Goal: Contribute content: Add original content to the website for others to see

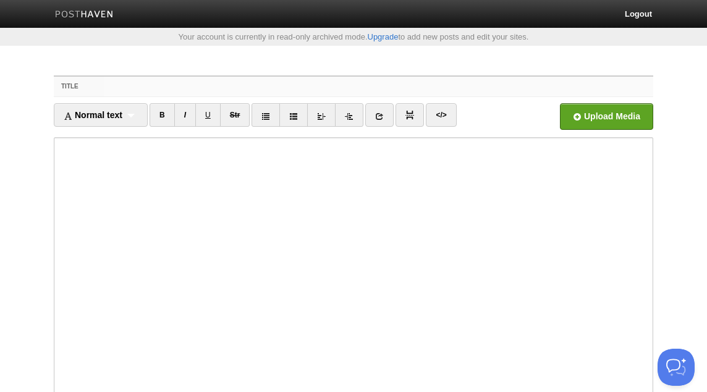
click at [341, 85] on input "Title" at bounding box center [378, 87] width 549 height 20
paste input "Parents, You are Part of the Problem![PERSON_NAME] as-[DEMOGRAPHIC_DATA]"
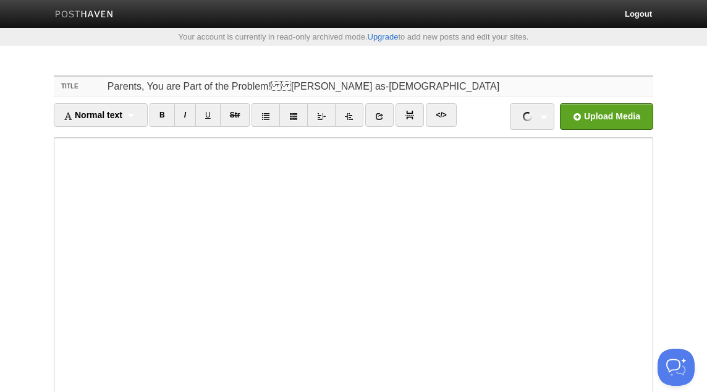
type input "Parents, You are Part of the Problem![PERSON_NAME] as-[DEMOGRAPHIC_DATA]"
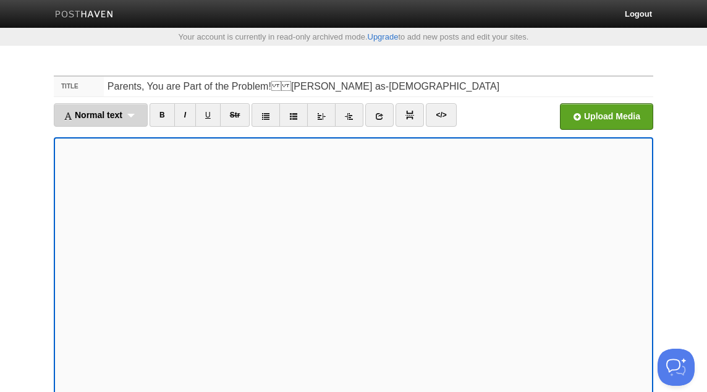
click at [127, 112] on div "Normal text Normal text Heading 1 Heading 2 Heading 3" at bounding box center [101, 114] width 94 height 23
click at [120, 143] on link "Normal text" at bounding box center [100, 142] width 93 height 19
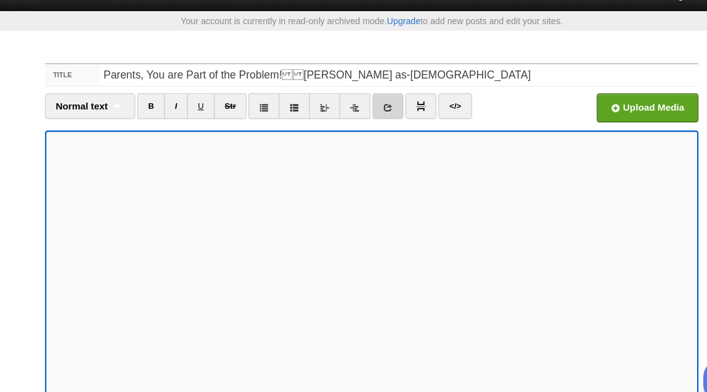
click at [372, 115] on icon at bounding box center [368, 116] width 9 height 9
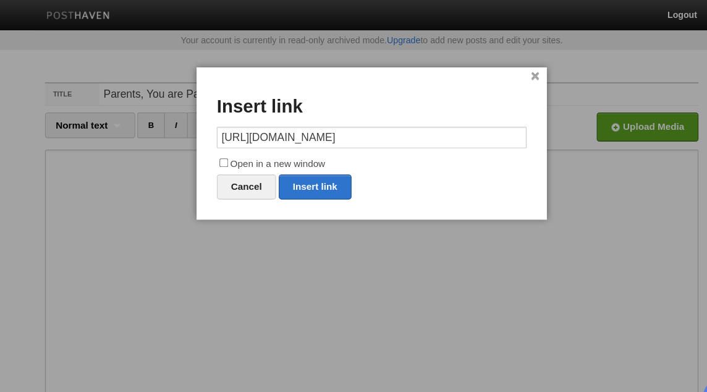
type input "[URL][DOMAIN_NAME]"
click at [314, 148] on label "Open in a new window" at bounding box center [353, 150] width 284 height 15
click at [222, 148] on input "Open in a new window" at bounding box center [218, 149] width 8 height 8
checkbox input "true"
click at [320, 173] on link "Insert link" at bounding box center [301, 171] width 67 height 23
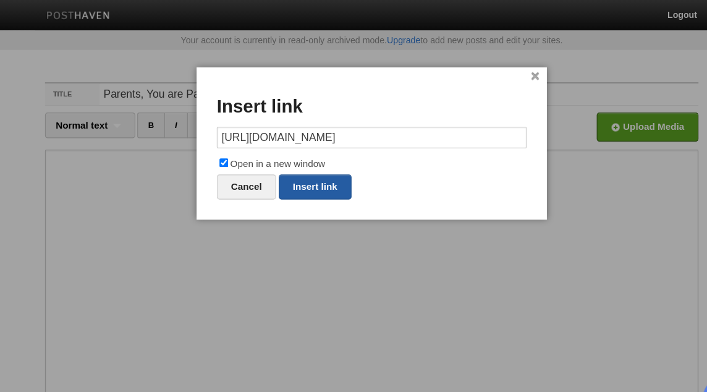
type input "https://"
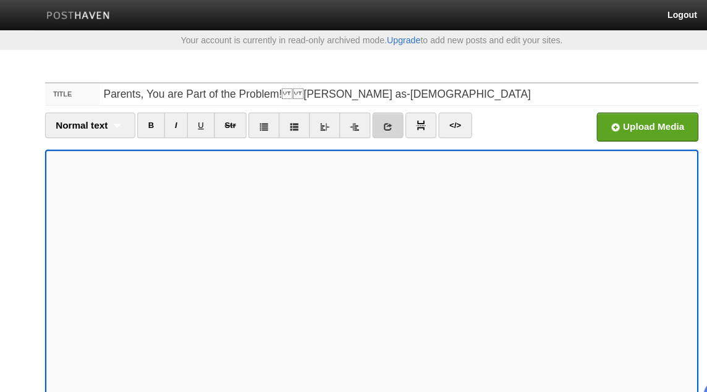
click at [372, 115] on icon at bounding box center [368, 116] width 9 height 9
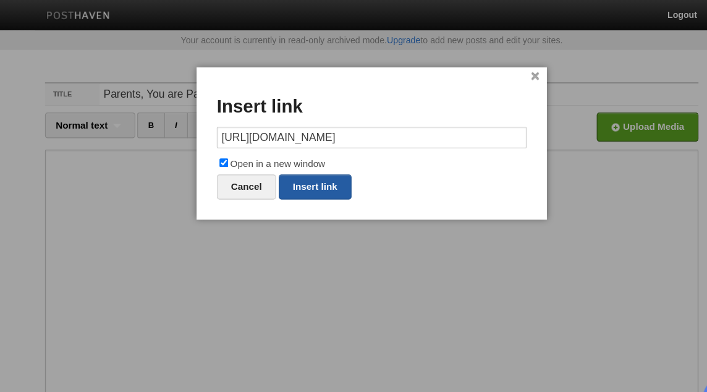
click at [317, 169] on link "Insert link" at bounding box center [301, 171] width 67 height 23
type input "https://"
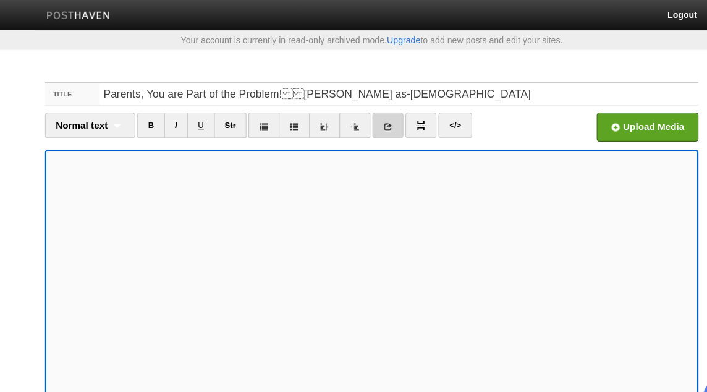
click at [370, 113] on icon at bounding box center [368, 116] width 9 height 9
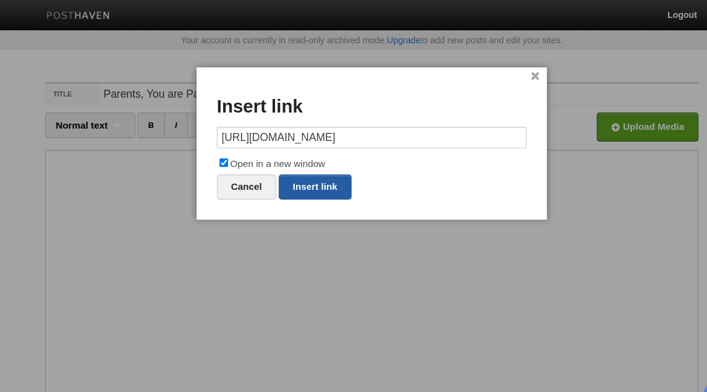
click at [308, 171] on link "Insert link" at bounding box center [301, 171] width 67 height 23
type input "https://"
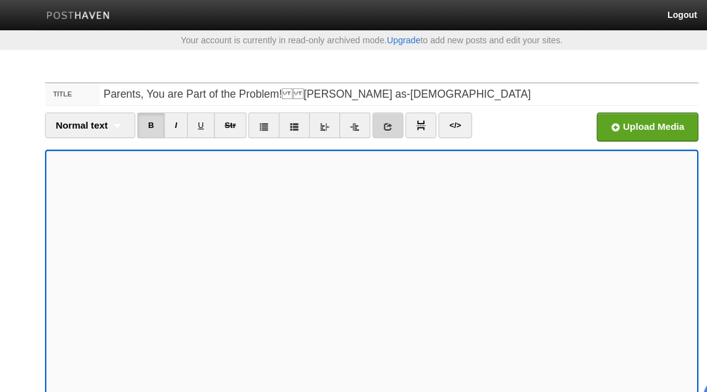
click at [371, 111] on link at bounding box center [368, 114] width 28 height 23
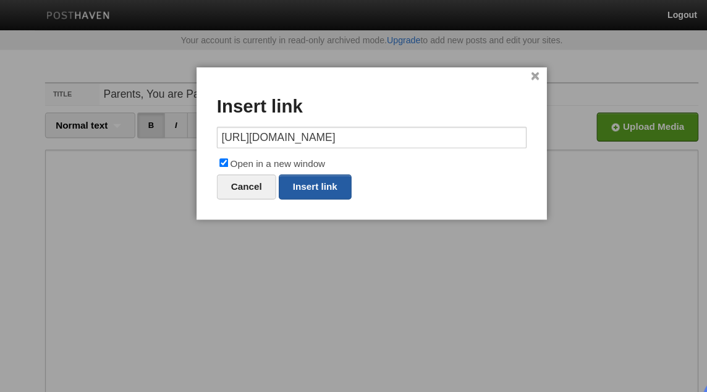
click at [316, 169] on link "Insert link" at bounding box center [301, 171] width 67 height 23
type input "https://"
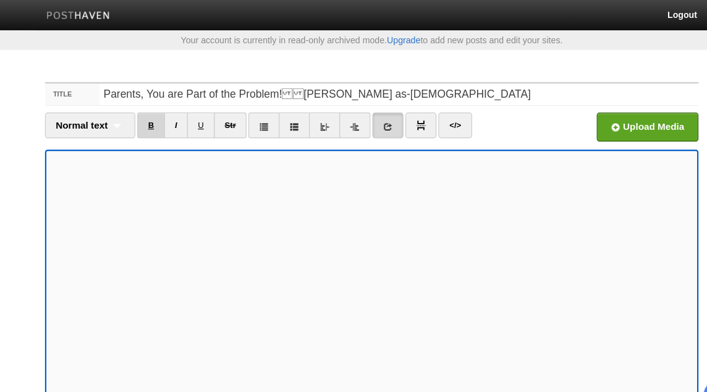
click at [152, 114] on link "B" at bounding box center [150, 114] width 25 height 23
click at [154, 113] on link "B" at bounding box center [150, 114] width 25 height 23
click at [158, 114] on link "B" at bounding box center [150, 114] width 25 height 23
click at [370, 115] on icon at bounding box center [368, 116] width 9 height 9
click at [371, 118] on icon at bounding box center [368, 116] width 9 height 9
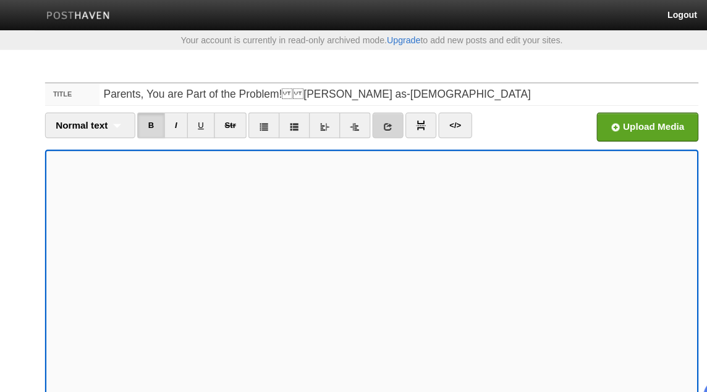
paste input "[URL][DOMAIN_NAME]"
type input "Germantown [DEMOGRAPHIC_DATA][DOMAIN_NAME][URL]"
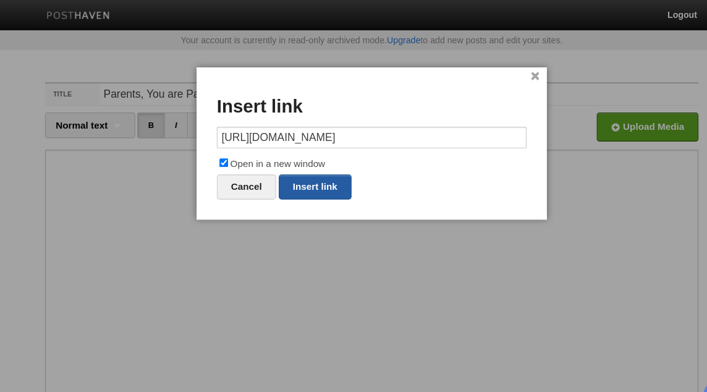
click at [308, 165] on link "Insert link" at bounding box center [301, 171] width 67 height 23
type input "https://"
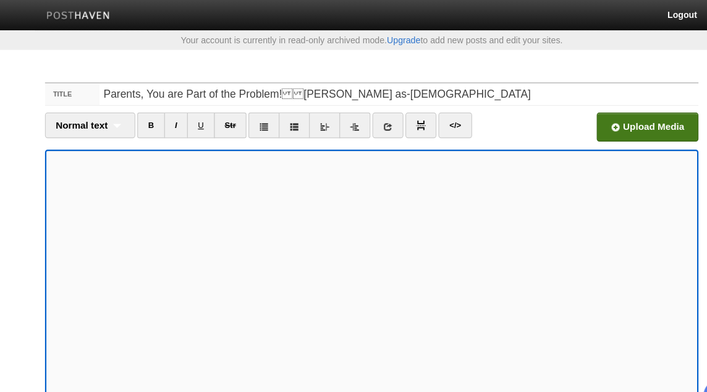
click at [610, 115] on input "file" at bounding box center [233, 119] width 935 height 63
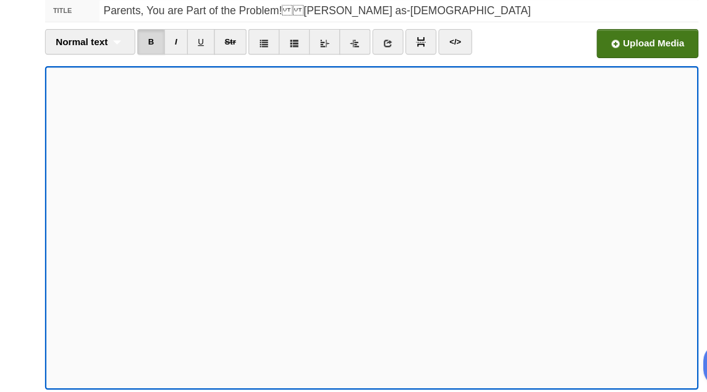
scroll to position [45, 0]
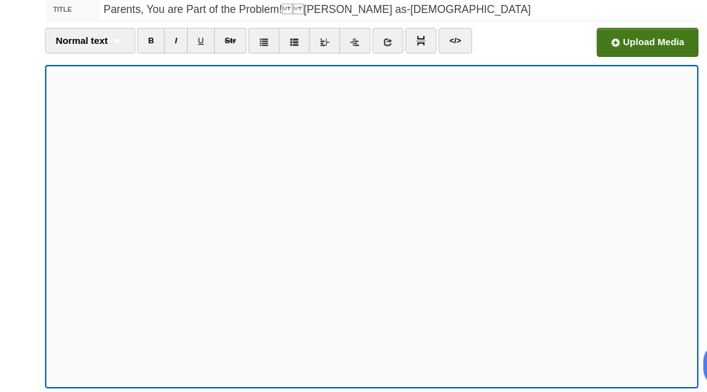
click at [613, 61] on input "file" at bounding box center [233, 74] width 935 height 63
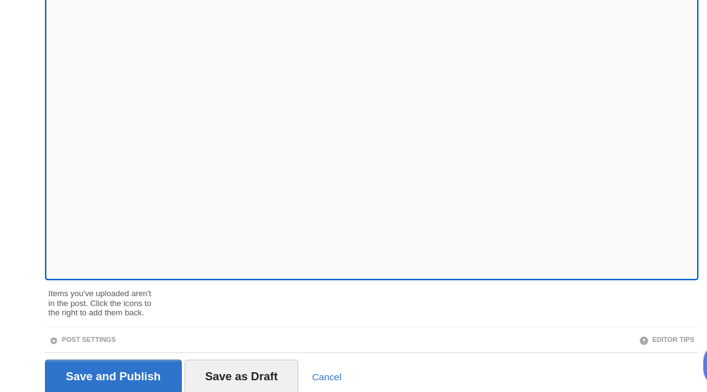
scroll to position [191, 0]
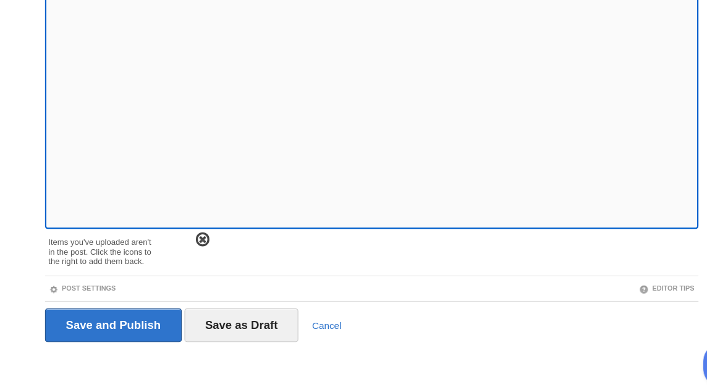
click at [194, 253] on span at bounding box center [198, 252] width 9 height 9
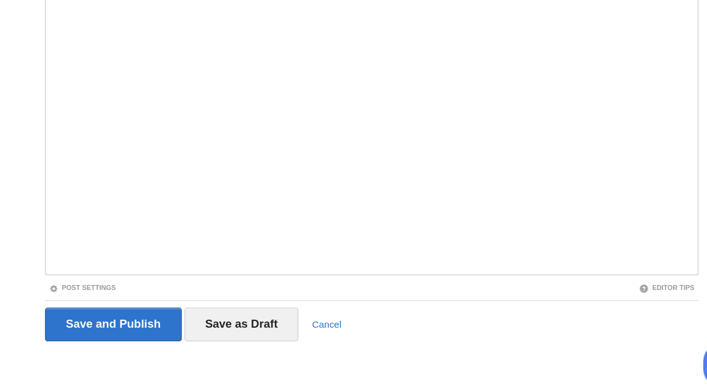
scroll to position [148, 0]
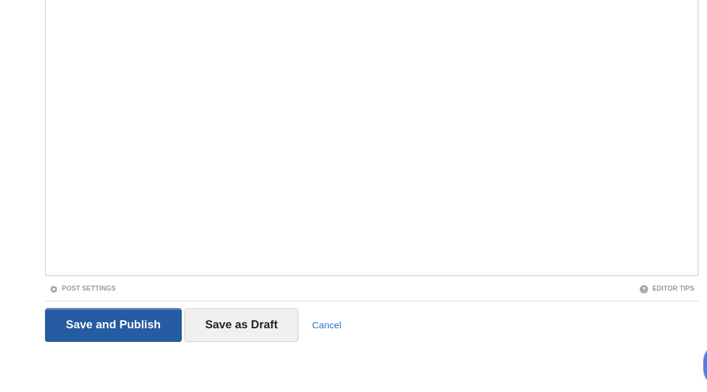
click at [133, 332] on input "Save and Publish" at bounding box center [116, 330] width 125 height 31
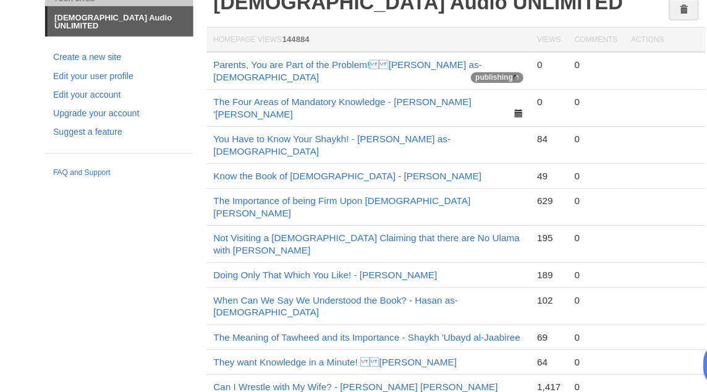
scroll to position [39, 0]
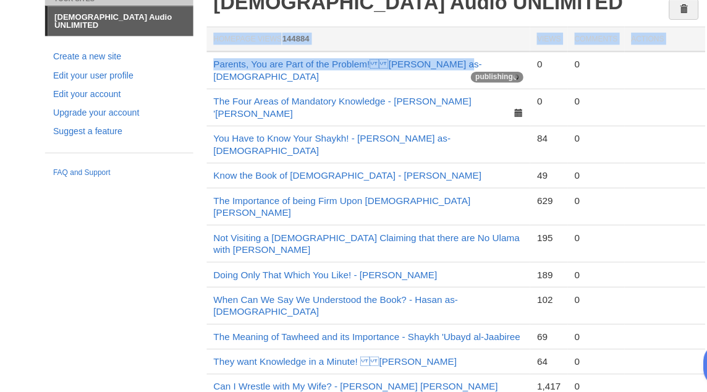
drag, startPoint x: 427, startPoint y: 89, endPoint x: 201, endPoint y: 85, distance: 226.7
click at [199, 85] on div "[DEMOGRAPHIC_DATA] Audio UNLIMITED Homepage Views 144884 Views Comments Actions…" at bounding box center [430, 365] width 463 height 680
click at [201, 94] on div "[DEMOGRAPHIC_DATA] Audio UNLIMITED Homepage Views 144884 Views Comments Actions…" at bounding box center [430, 365] width 463 height 680
drag, startPoint x: 201, startPoint y: 94, endPoint x: 367, endPoint y: 90, distance: 166.8
click at [367, 90] on div "[DEMOGRAPHIC_DATA] Audio UNLIMITED Homepage Views 144884 Views Comments Actions…" at bounding box center [430, 365] width 463 height 680
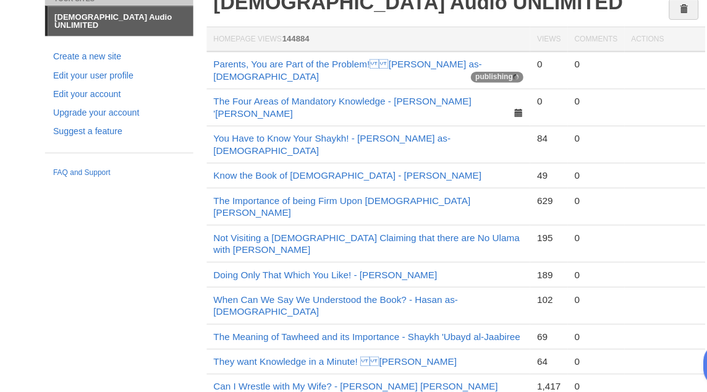
click at [429, 88] on td "Parents, You are Part of the Problem![PERSON_NAME] as-[DEMOGRAPHIC_DATA] publ…" at bounding box center [350, 97] width 296 height 35
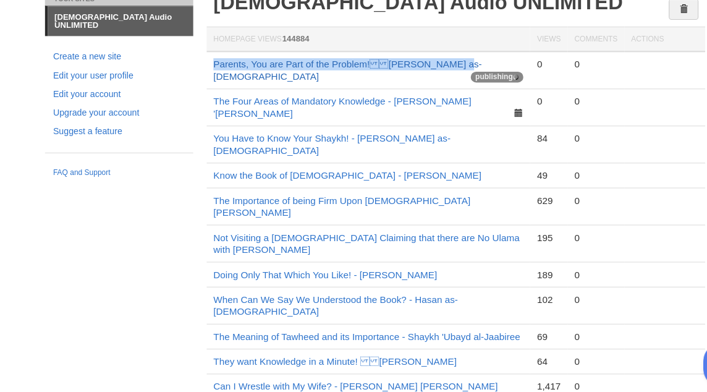
drag, startPoint x: 428, startPoint y: 90, endPoint x: 208, endPoint y: 93, distance: 219.9
click at [208, 93] on td "Parents, You are Part of the Problem![PERSON_NAME] as-[DEMOGRAPHIC_DATA] publ…" at bounding box center [350, 97] width 296 height 35
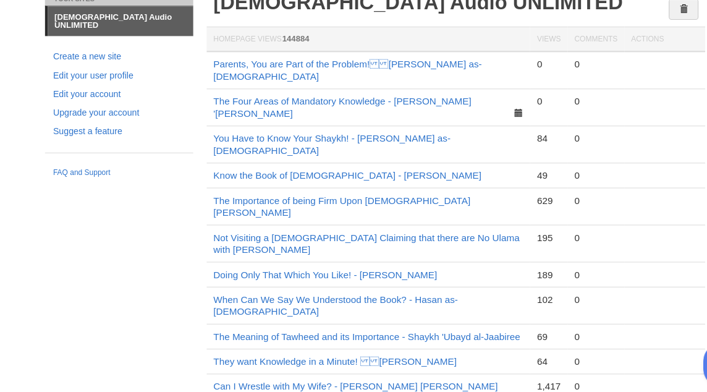
copy link "Parents, You are Part of the Problem![PERSON_NAME] as-[DEMOGRAPHIC_DATA]"
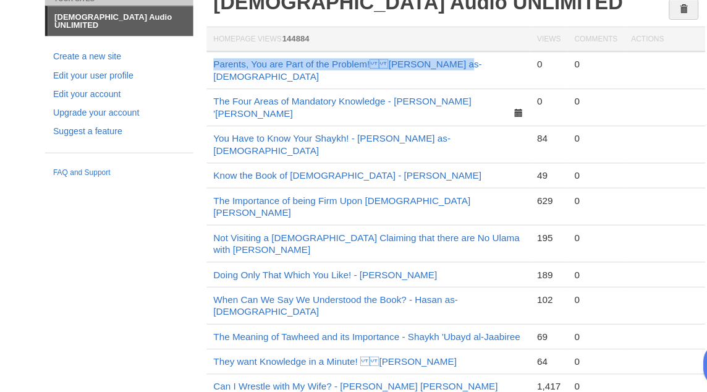
drag, startPoint x: 203, startPoint y: 92, endPoint x: 424, endPoint y: 91, distance: 221.1
click at [424, 91] on td "Parents, You are Part of the Problem![PERSON_NAME] as-[DEMOGRAPHIC_DATA]" at bounding box center [350, 97] width 296 height 35
copy link "Parents, You are Part of the Problem![PERSON_NAME] as-[DEMOGRAPHIC_DATA]"
click at [397, 89] on link "Parents, You are Part of the Problem![PERSON_NAME] as-[DEMOGRAPHIC_DATA]" at bounding box center [331, 96] width 246 height 21
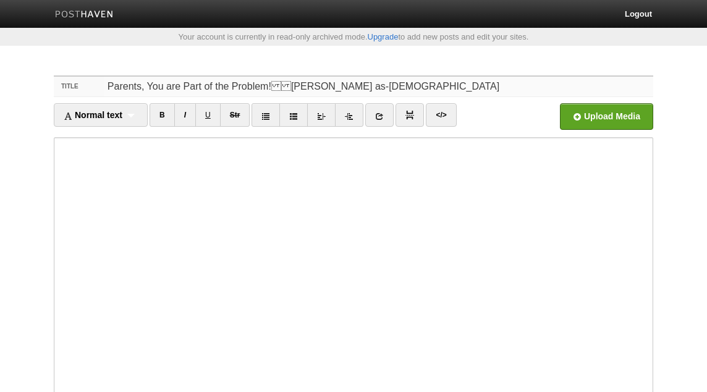
click at [267, 90] on input "Parents, You are Part of the Problem![PERSON_NAME] as-[DEMOGRAPHIC_DATA]" at bounding box center [378, 87] width 549 height 20
type input "Parents, You are Part of the Problem!- Hasan as-Somali"
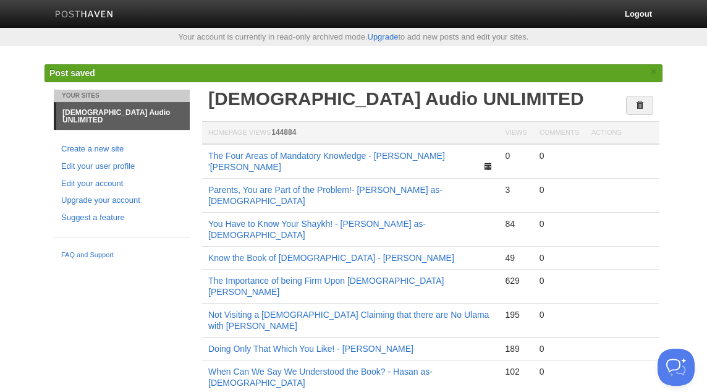
click at [435, 178] on td "Parents, You are Part of the Problem!- Hasan as-Somali" at bounding box center [350, 195] width 296 height 34
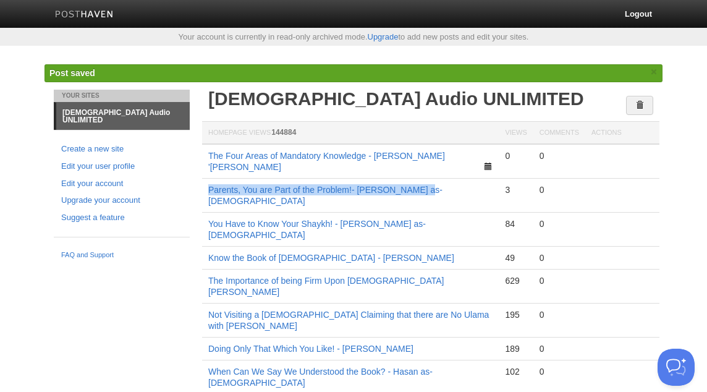
copy link "Parents, You are Part of the Problem!- Hasan as-Somali"
drag, startPoint x: 432, startPoint y: 179, endPoint x: 205, endPoint y: 179, distance: 226.7
click at [205, 179] on td "Parents, You are Part of the Problem!- Hasan as-Somali" at bounding box center [350, 195] width 296 height 34
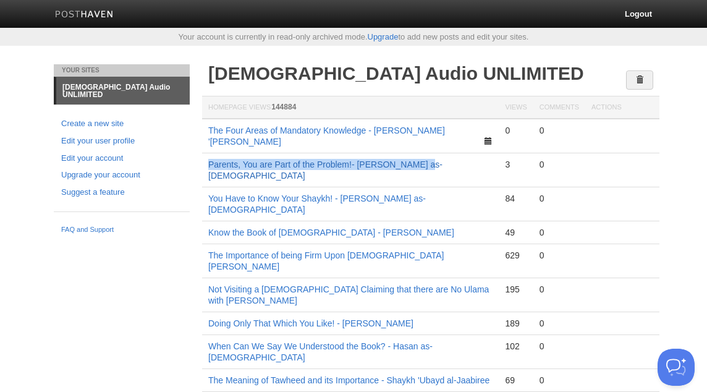
click at [267, 159] on link "Parents, You are Part of the Problem!- Hasan as-Somali" at bounding box center [325, 169] width 234 height 21
click at [384, 159] on link "Parents, You are Part of the Problem!- Hasan as-Somali" at bounding box center [325, 169] width 234 height 21
